Goal: Information Seeking & Learning: Find specific fact

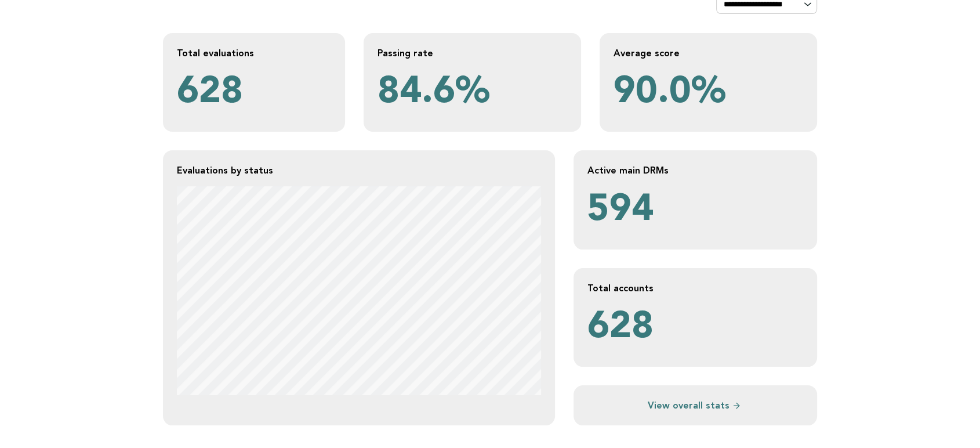
scroll to position [193, 0]
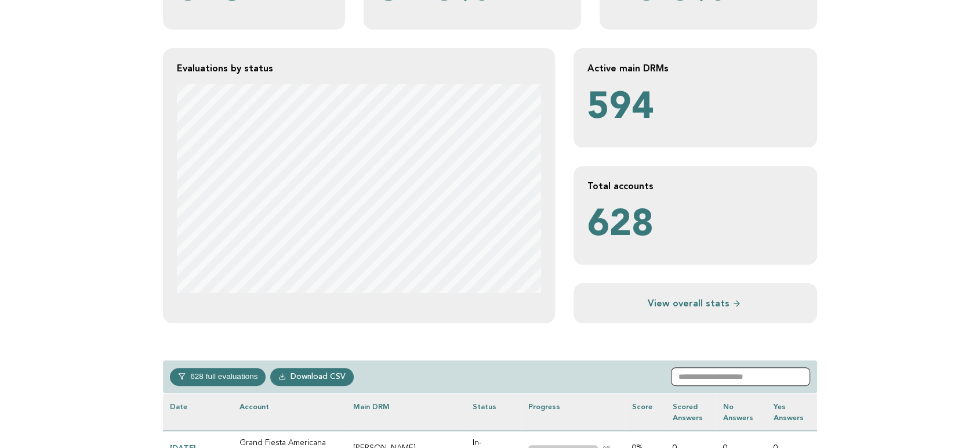
click at [747, 366] on input "text" at bounding box center [740, 376] width 139 height 19
paste input "********"
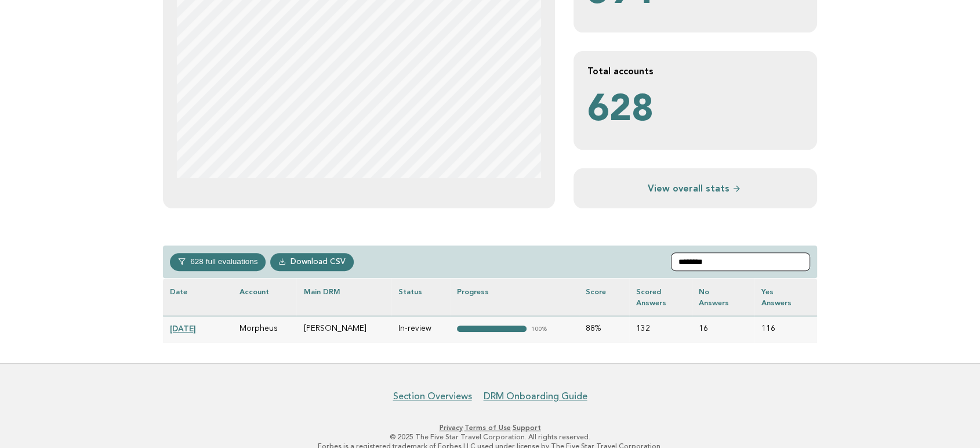
scroll to position [322, 0]
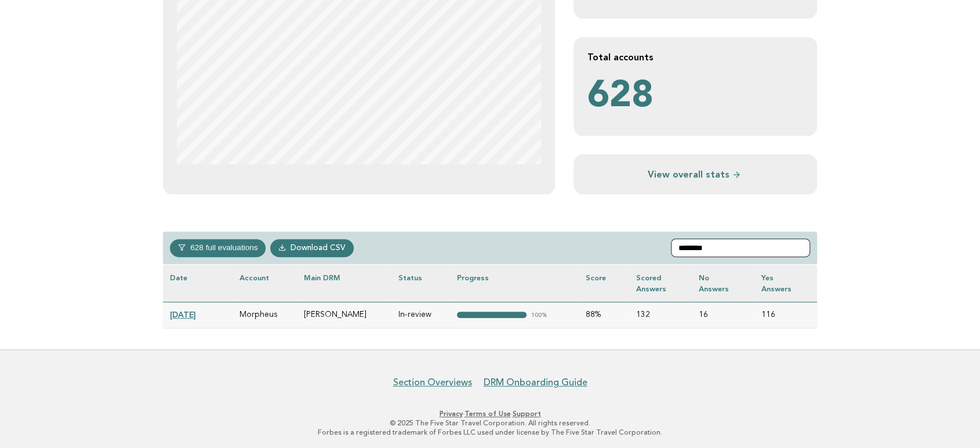
drag, startPoint x: 752, startPoint y: 247, endPoint x: 670, endPoint y: 246, distance: 82.3
click at [670, 246] on div "628 full evaluations In-progress 229 In-review 36 Completed 56 Verified 307 Dow…" at bounding box center [490, 247] width 654 height 33
paste input "**"
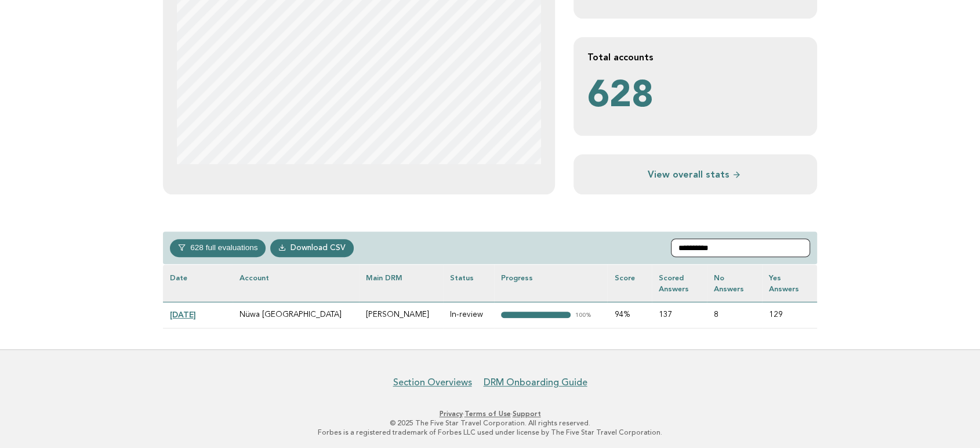
drag, startPoint x: 762, startPoint y: 246, endPoint x: 520, endPoint y: 240, distance: 241.8
click at [520, 240] on div "**********" at bounding box center [490, 247] width 654 height 33
paste input "text"
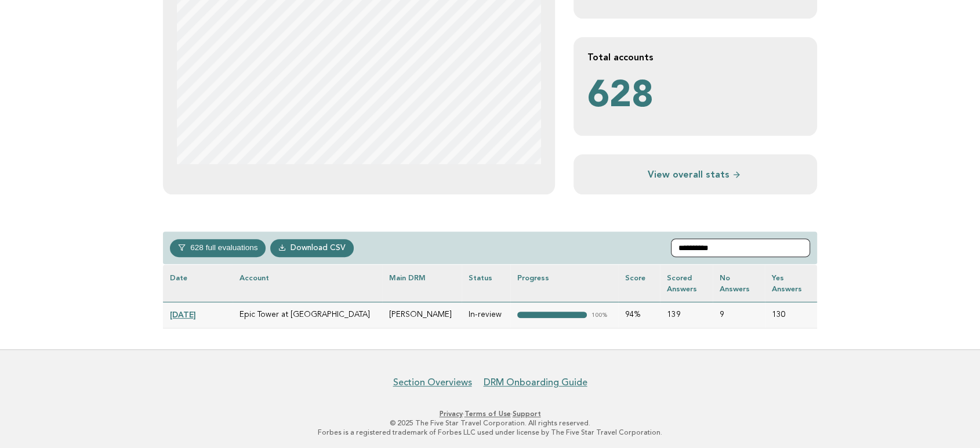
drag, startPoint x: 747, startPoint y: 240, endPoint x: 488, endPoint y: 236, distance: 258.6
click at [488, 236] on div "**********" at bounding box center [490, 247] width 654 height 33
paste input "text"
type input "**********"
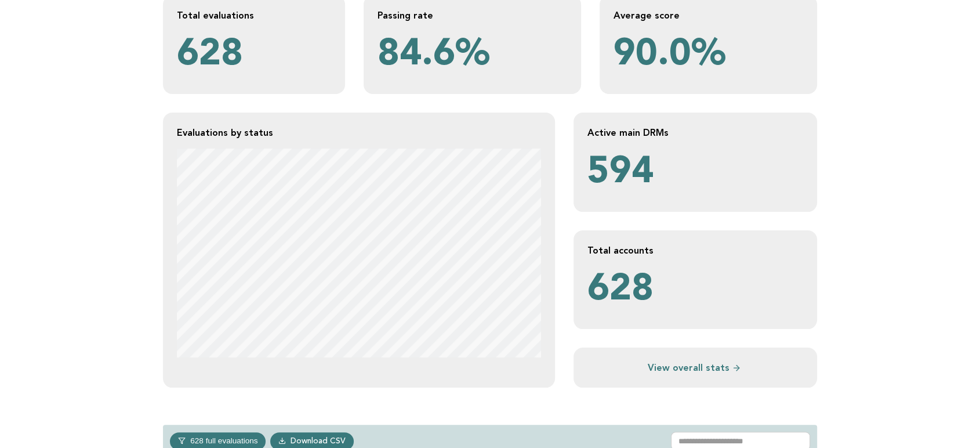
scroll to position [257, 0]
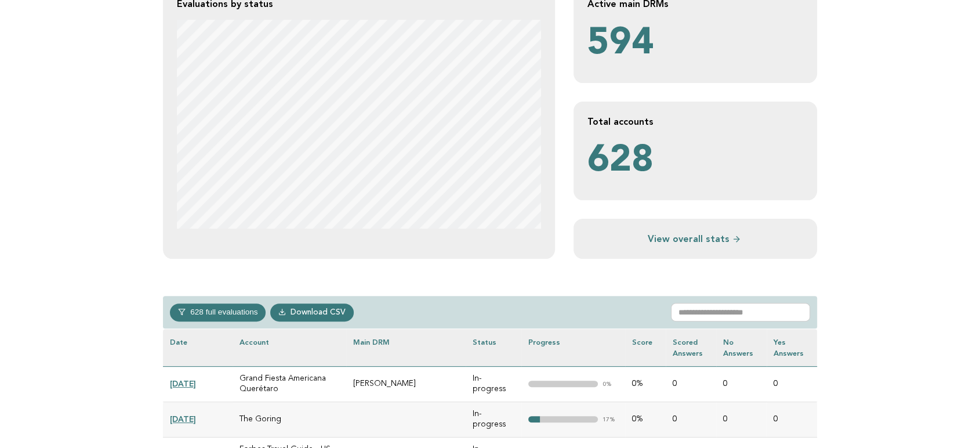
click at [196, 386] on link "[DATE]" at bounding box center [183, 383] width 26 height 9
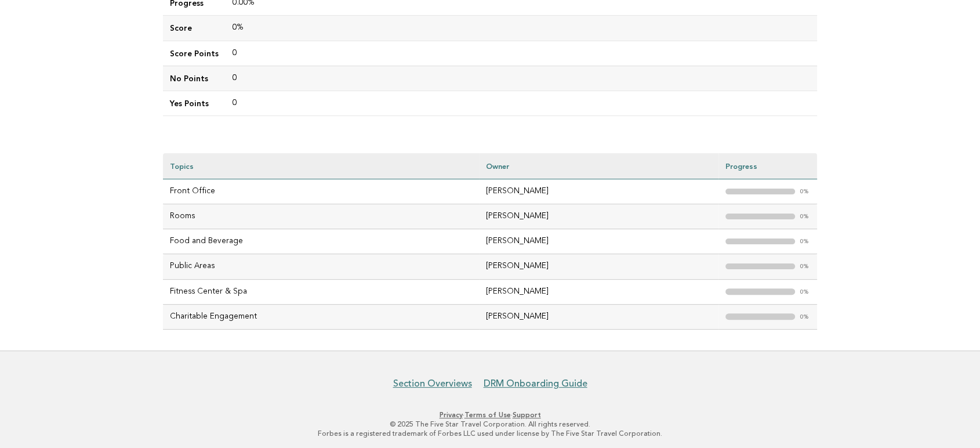
scroll to position [271, 0]
drag, startPoint x: 265, startPoint y: 318, endPoint x: 172, endPoint y: 318, distance: 93.3
click at [172, 318] on td "Charitable Engagement" at bounding box center [321, 314] width 316 height 25
copy td "Charitable Engagement"
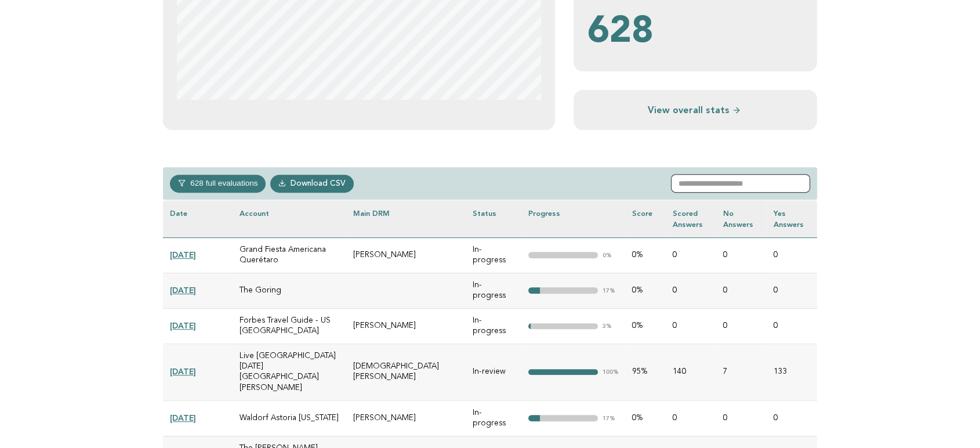
click at [707, 184] on input "text" at bounding box center [740, 183] width 139 height 19
paste input "********"
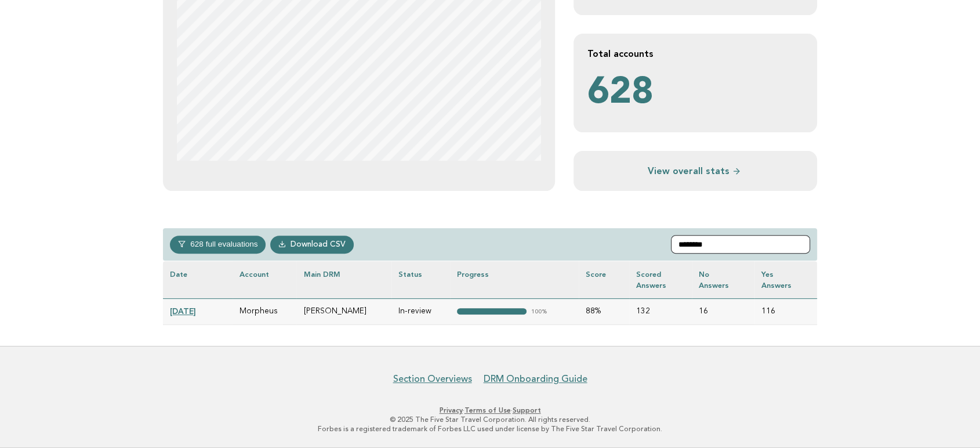
scroll to position [323, 0]
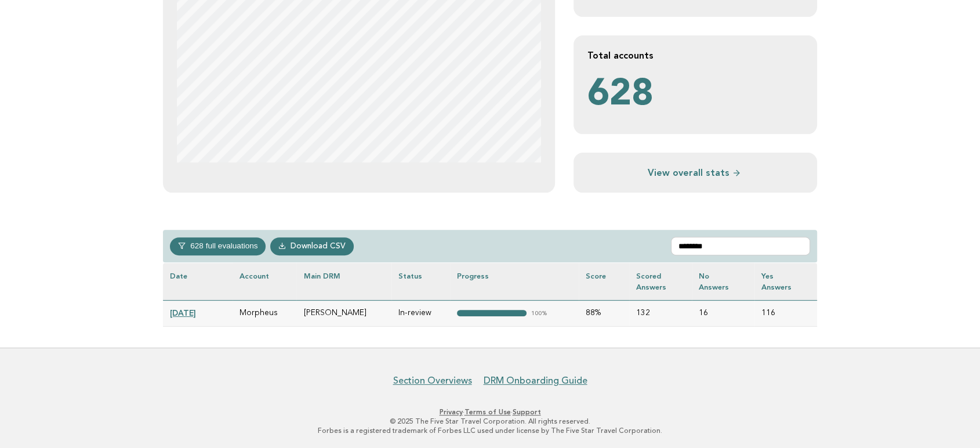
click at [517, 208] on div "**********" at bounding box center [490, 44] width 672 height 605
drag, startPoint x: 725, startPoint y: 247, endPoint x: 621, endPoint y: 247, distance: 104.3
click at [621, 247] on div "628 full evaluations In-progress 229 In-review 36 Completed 56 Verified 307 Dow…" at bounding box center [490, 246] width 654 height 33
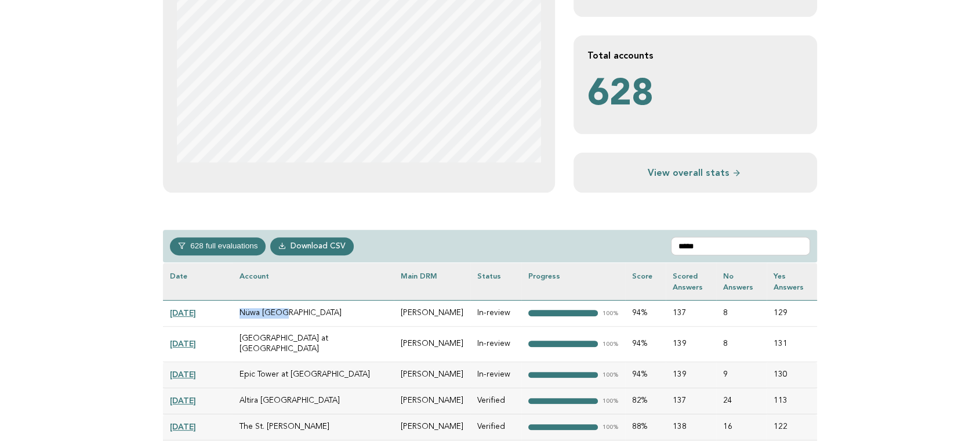
drag, startPoint x: 292, startPoint y: 322, endPoint x: 235, endPoint y: 321, distance: 56.3
click at [235, 321] on td "Nüwa [GEOGRAPHIC_DATA]" at bounding box center [312, 313] width 161 height 26
copy td "Nüwa [GEOGRAPHIC_DATA]"
drag, startPoint x: 734, startPoint y: 246, endPoint x: 637, endPoint y: 243, distance: 96.9
click at [637, 243] on div "628 full evaluations In-progress 229 In-review 36 Completed 56 Verified 307 Dow…" at bounding box center [490, 246] width 654 height 33
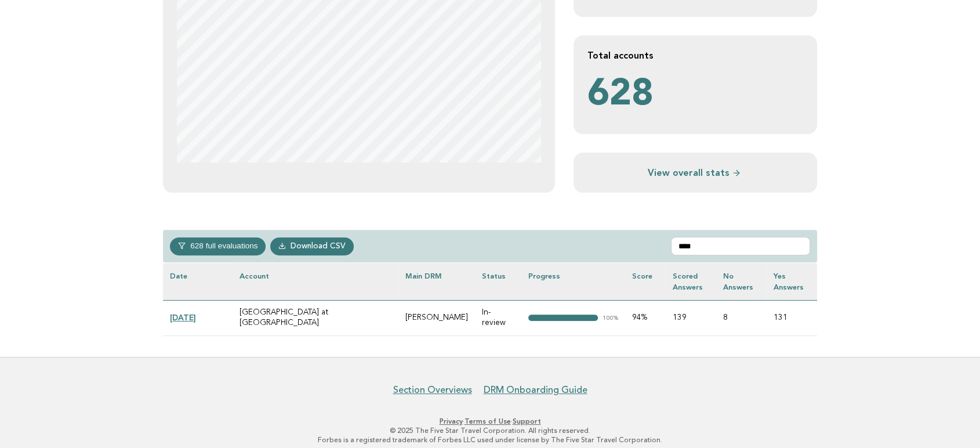
click at [350, 311] on td "[GEOGRAPHIC_DATA] at [GEOGRAPHIC_DATA]" at bounding box center [315, 317] width 166 height 35
drag, startPoint x: 366, startPoint y: 312, endPoint x: 232, endPoint y: 307, distance: 134.0
click at [232, 307] on tr "2025-04-28 Star Tower at Studio City Macau Mark Lyons In-review "> 100% 94% 139…" at bounding box center [490, 317] width 654 height 35
copy tr "[GEOGRAPHIC_DATA] at [GEOGRAPHIC_DATA]"
click at [570, 225] on div "**********" at bounding box center [490, 49] width 672 height 614
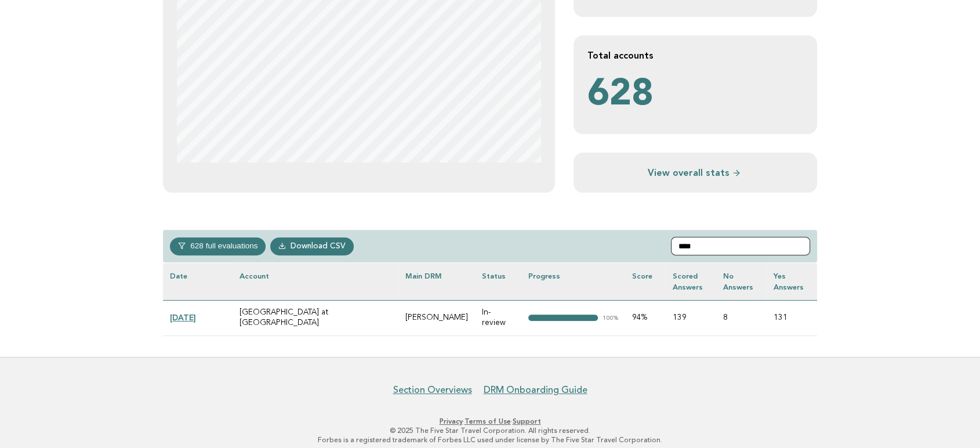
drag, startPoint x: 737, startPoint y: 249, endPoint x: 621, endPoint y: 249, distance: 115.9
click at [621, 249] on div "628 full evaluations In-progress 229 In-review 36 Completed 56 Verified 307 Dow…" at bounding box center [490, 246] width 654 height 33
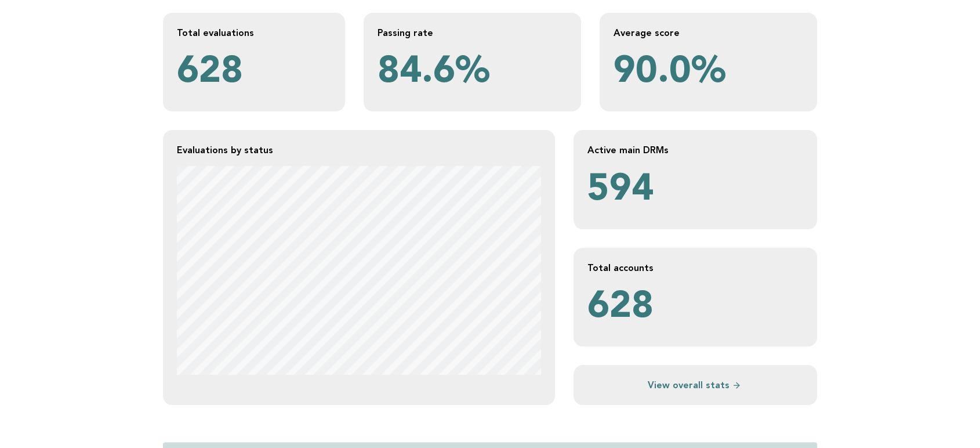
scroll to position [230, 0]
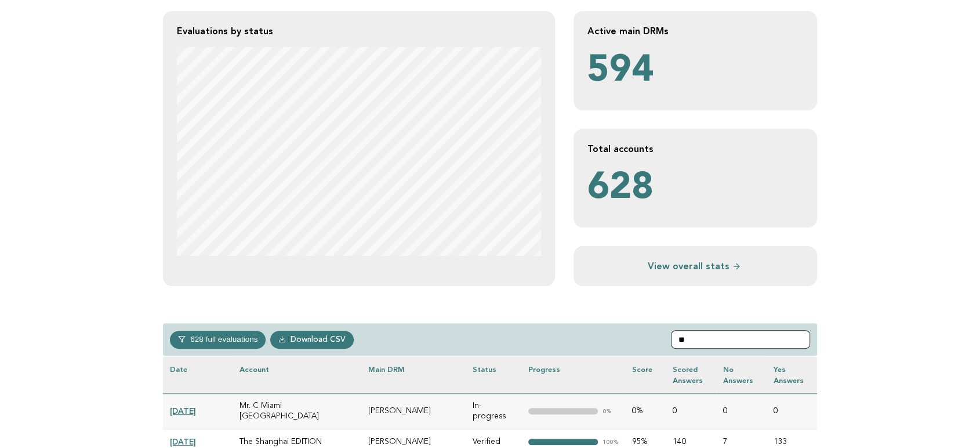
drag, startPoint x: 727, startPoint y: 345, endPoint x: 618, endPoint y: 342, distance: 109.0
click at [618, 342] on div "628 full evaluations In-progress 229 In-review 36 Completed 56 Verified 307 Dow…" at bounding box center [490, 339] width 654 height 33
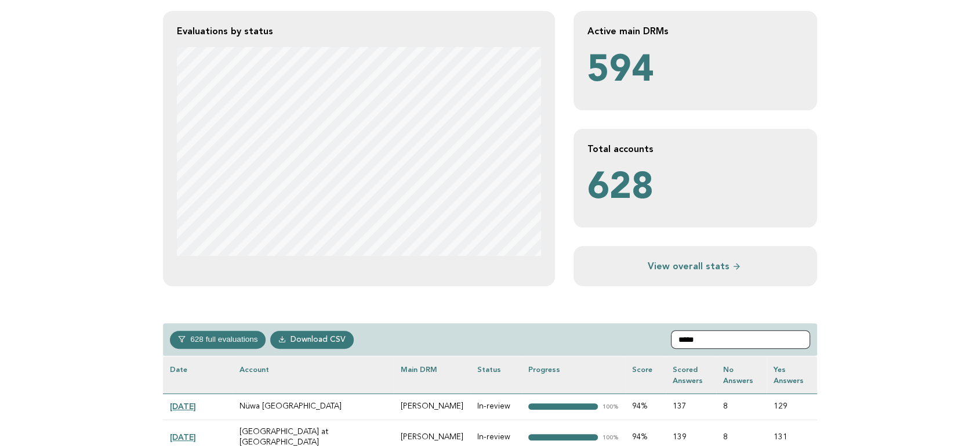
scroll to position [294, 0]
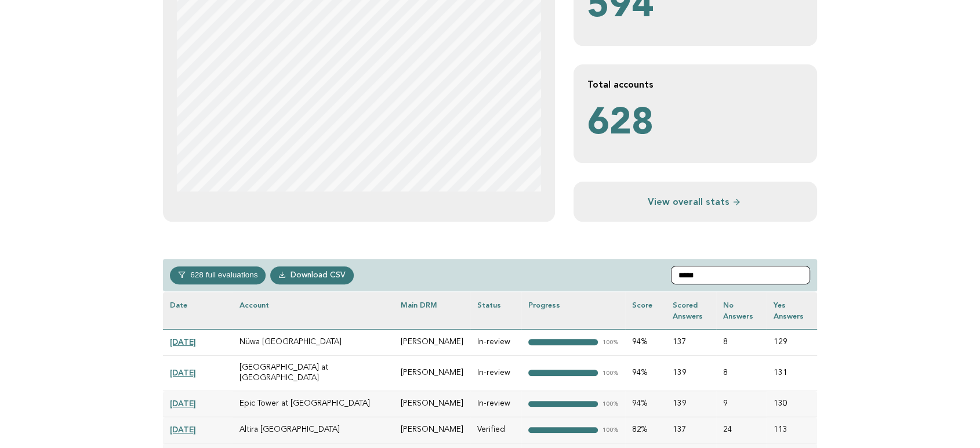
type input "*****"
drag, startPoint x: 311, startPoint y: 347, endPoint x: 232, endPoint y: 347, distance: 78.3
click at [232, 347] on td "Nüwa [GEOGRAPHIC_DATA]" at bounding box center [312, 342] width 161 height 26
copy td "Nüwa [GEOGRAPHIC_DATA]"
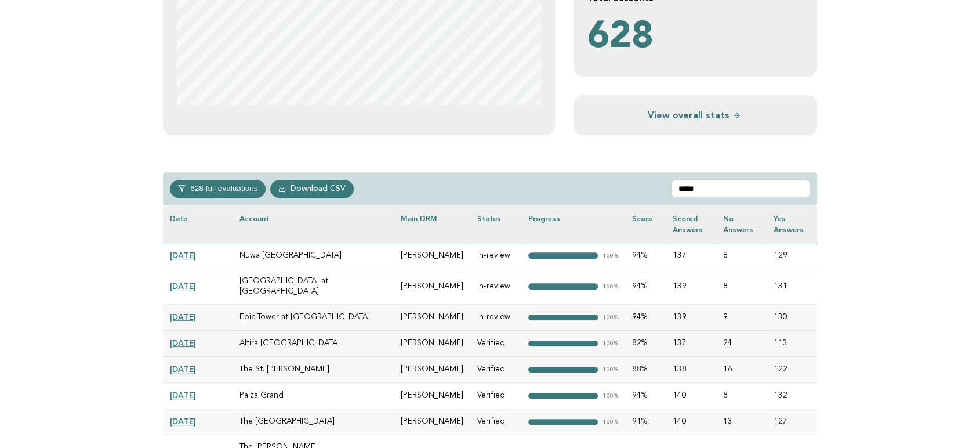
scroll to position [359, 0]
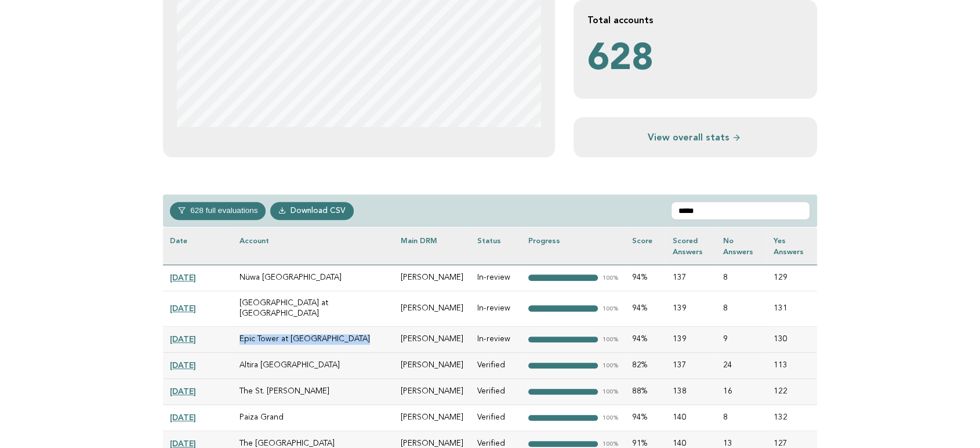
drag, startPoint x: 352, startPoint y: 337, endPoint x: 224, endPoint y: 330, distance: 128.3
click at [224, 330] on tr "2025-04-28 Epic Tower at Studio City Macau Mark Lyons In-review "> 100% 94% 139…" at bounding box center [490, 339] width 654 height 26
copy tr "Epic Tower at [GEOGRAPHIC_DATA]"
